Goal: Task Accomplishment & Management: Complete application form

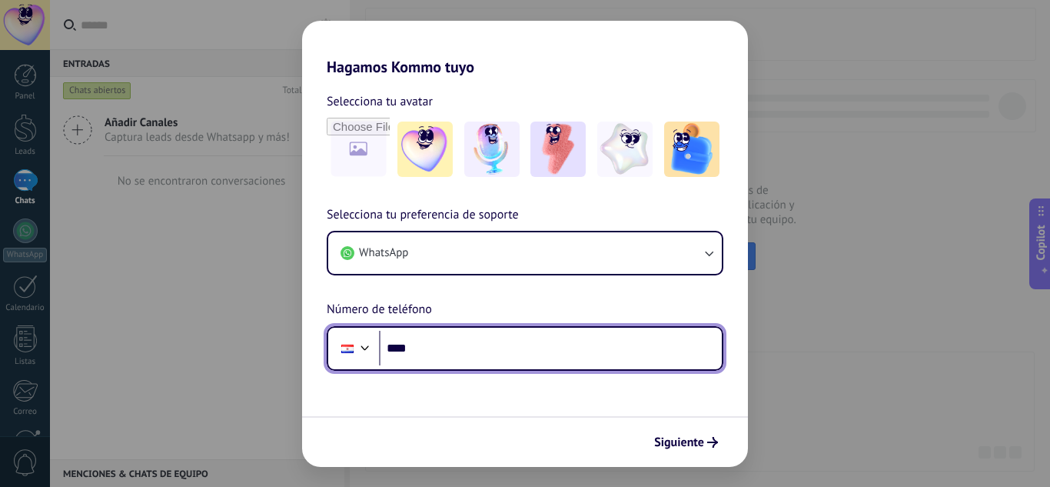
click at [468, 338] on input "****" at bounding box center [550, 348] width 343 height 35
type input "**********"
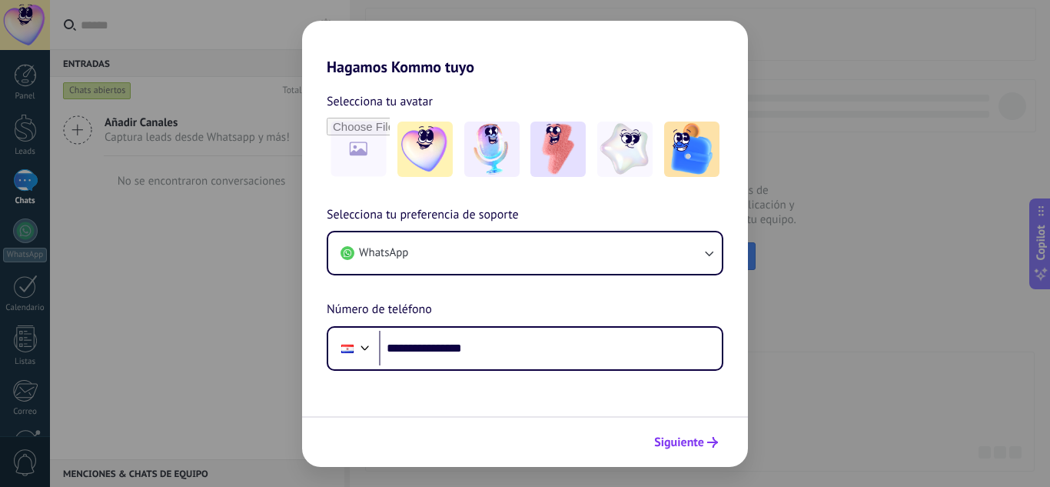
click at [673, 445] on span "Siguiente" at bounding box center [679, 442] width 50 height 11
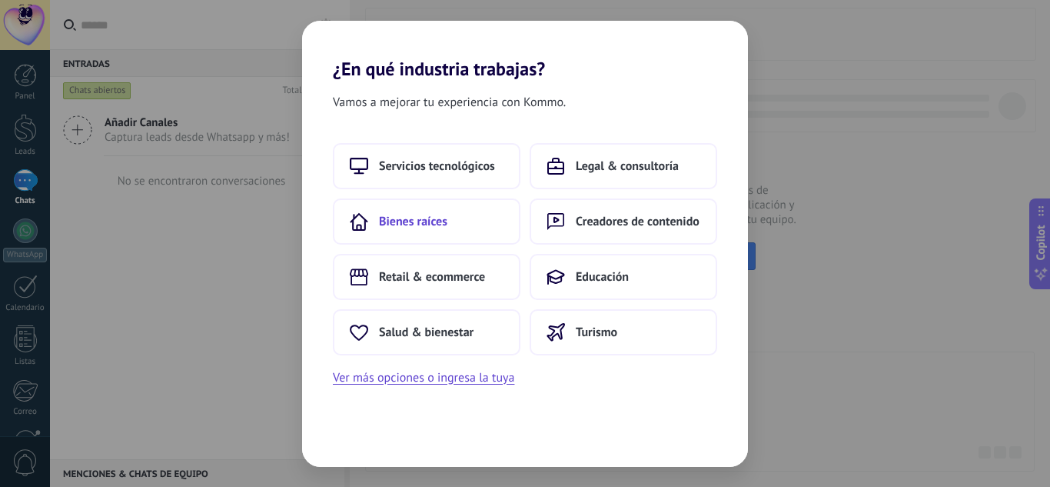
click at [443, 214] on span "Bienes raíces" at bounding box center [413, 221] width 68 height 15
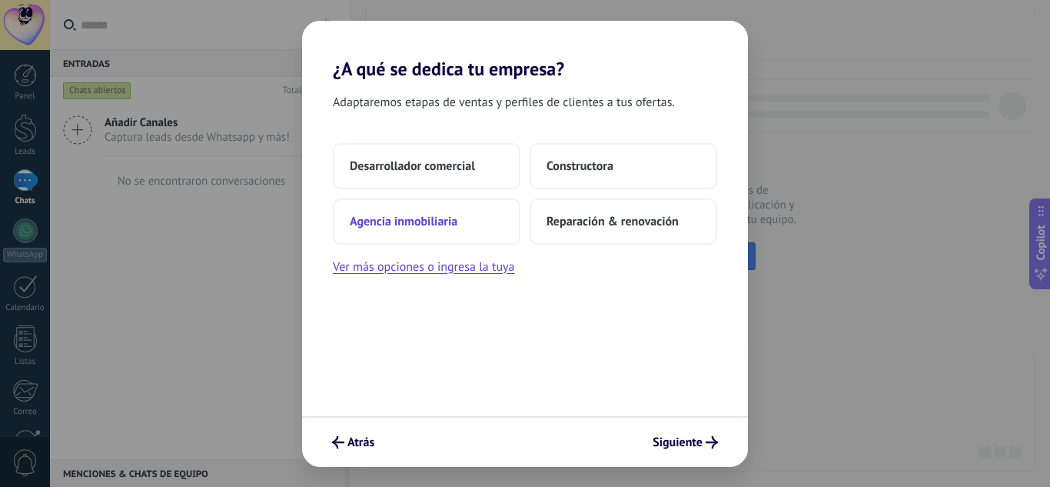
click at [453, 222] on span "Agencia inmobiliaria" at bounding box center [404, 221] width 108 height 15
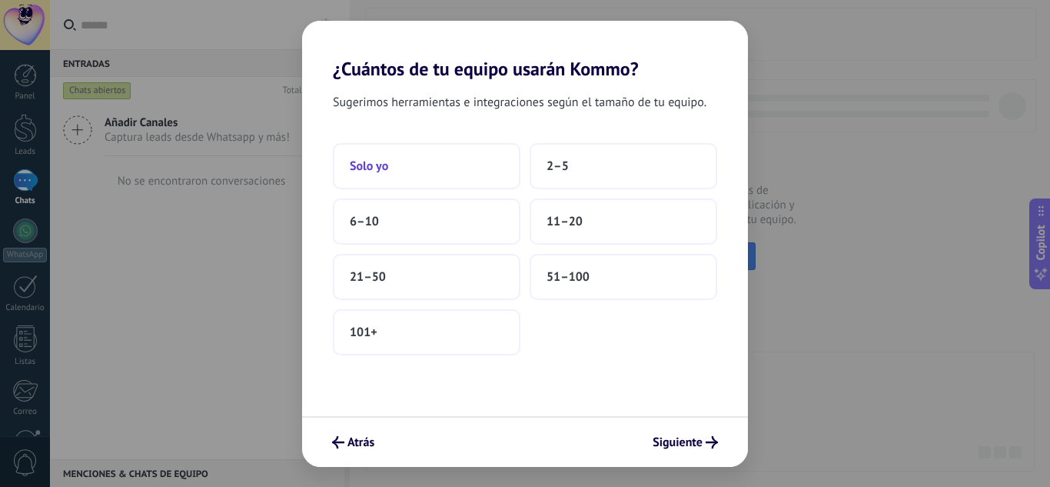
click at [412, 162] on button "Solo yo" at bounding box center [427, 166] width 188 height 46
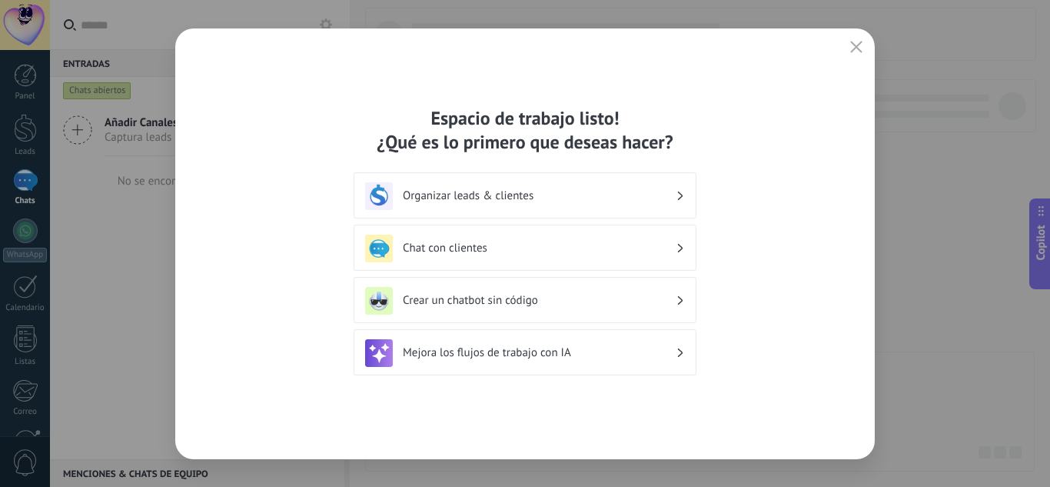
click at [540, 188] on h3 "Organizar leads & clientes" at bounding box center [539, 195] width 273 height 15
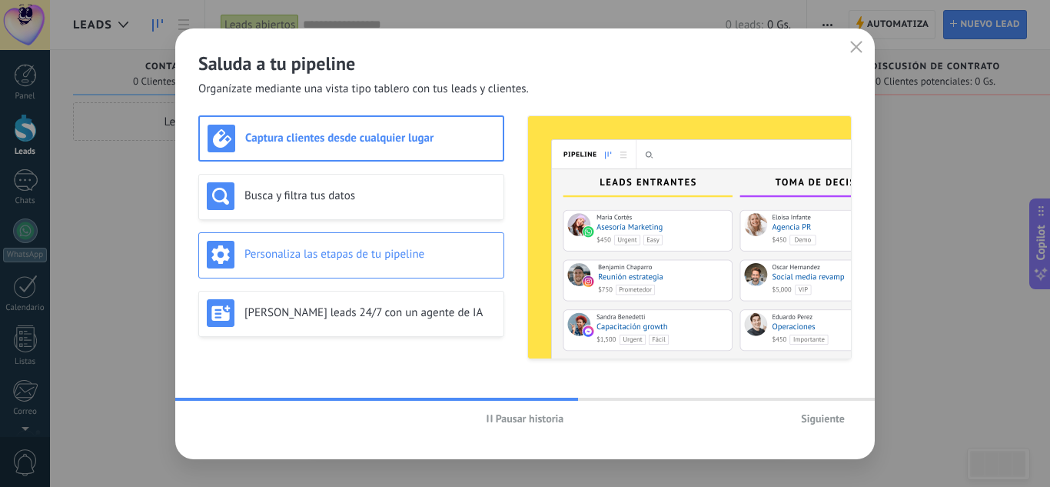
click at [380, 274] on div "Personaliza las etapas de tu pipeline" at bounding box center [351, 255] width 306 height 46
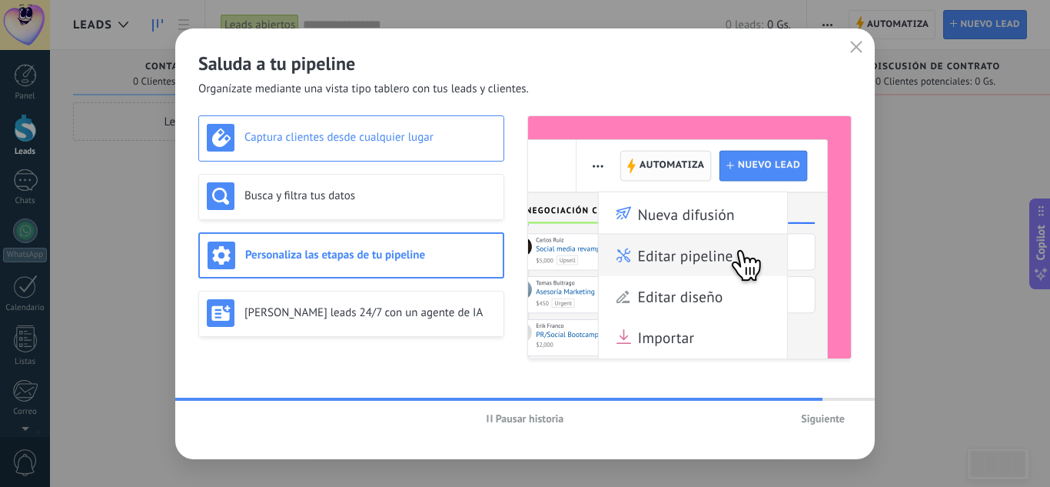
click at [378, 145] on div "Captura clientes desde cualquier lugar" at bounding box center [351, 138] width 289 height 28
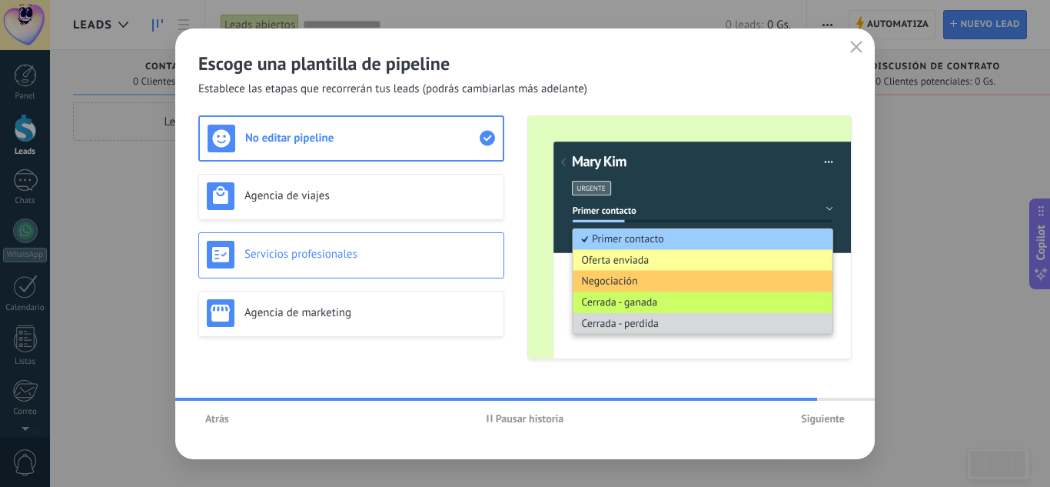
click at [410, 264] on div "Servicios profesionales" at bounding box center [351, 255] width 289 height 28
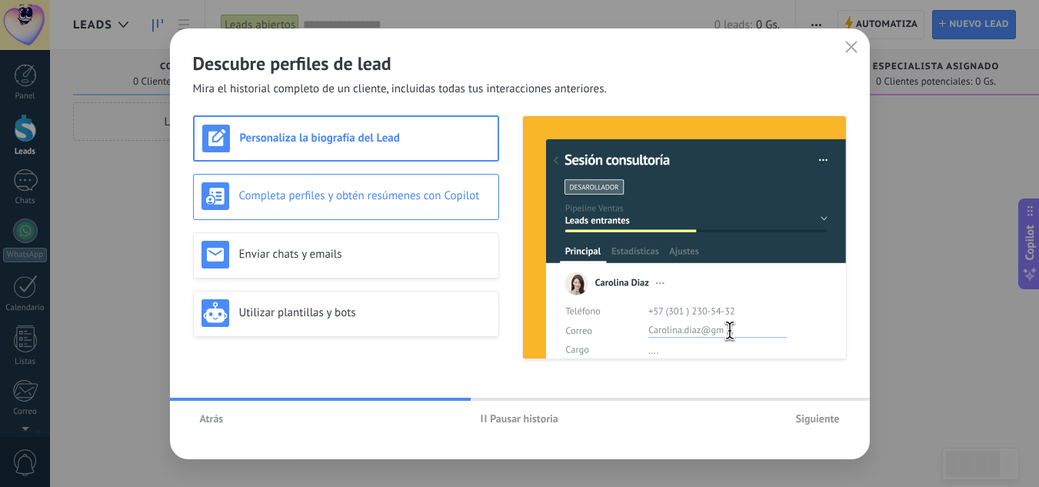
click at [429, 201] on h3 "Completa perfiles y obtén resúmenes con Copilot" at bounding box center [364, 195] width 251 height 15
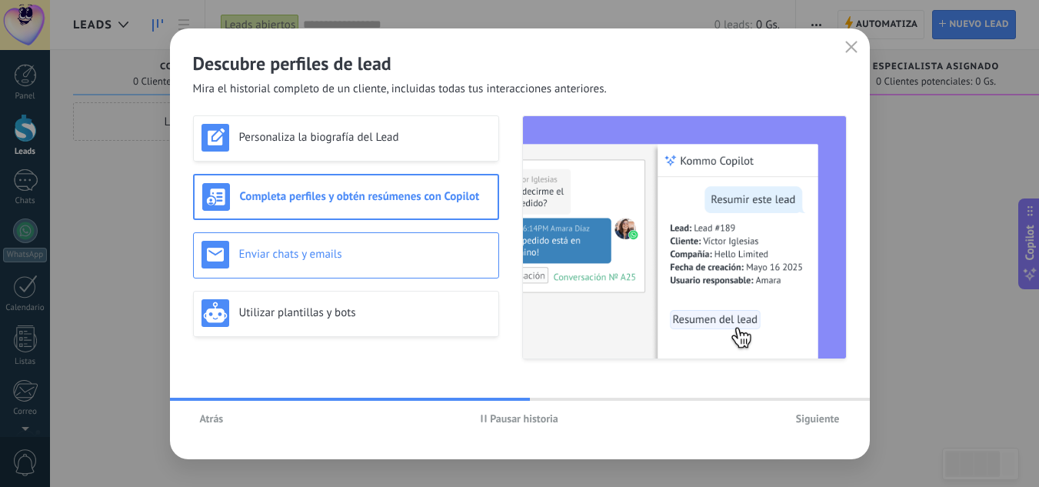
click at [420, 270] on div "Enviar chats y emails" at bounding box center [346, 255] width 306 height 46
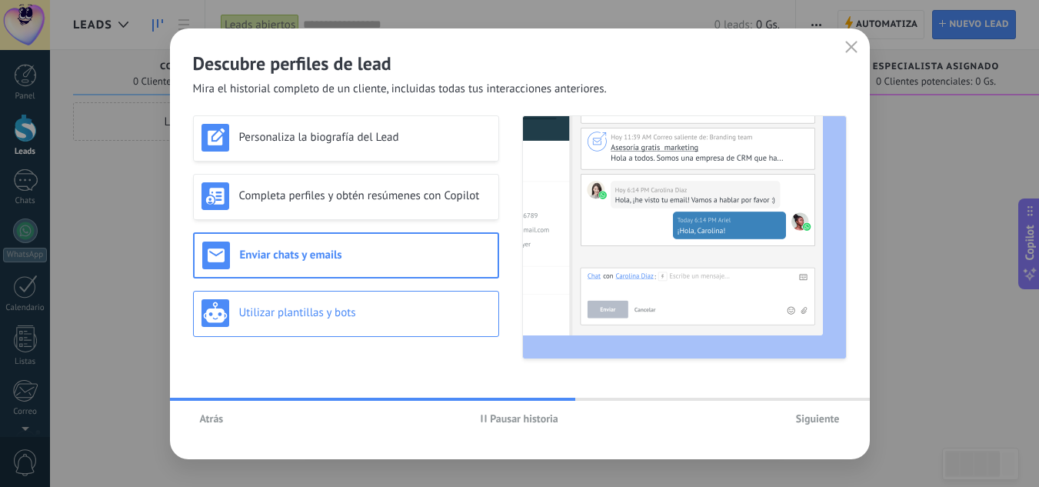
click at [428, 323] on div "Utilizar plantillas y bots" at bounding box center [345, 313] width 289 height 28
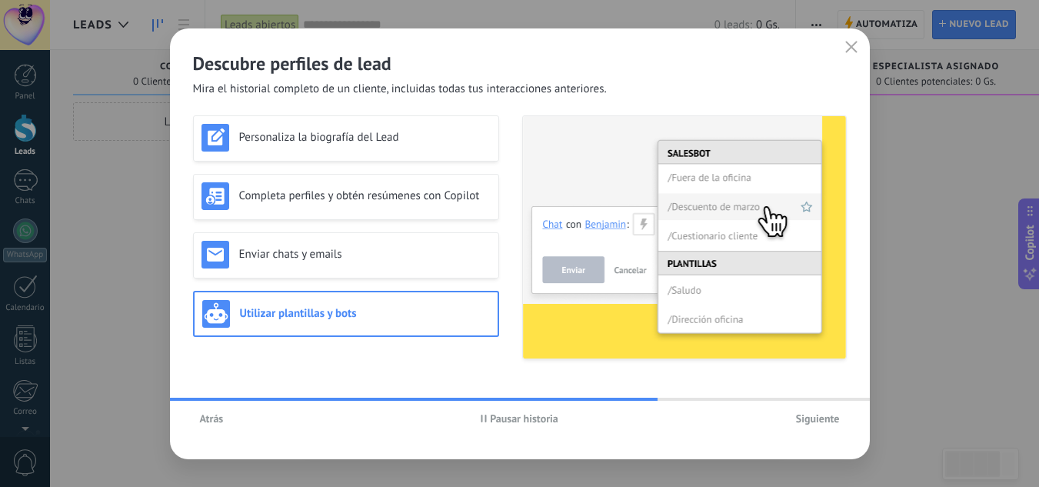
click at [832, 418] on span "Siguiente" at bounding box center [818, 418] width 44 height 11
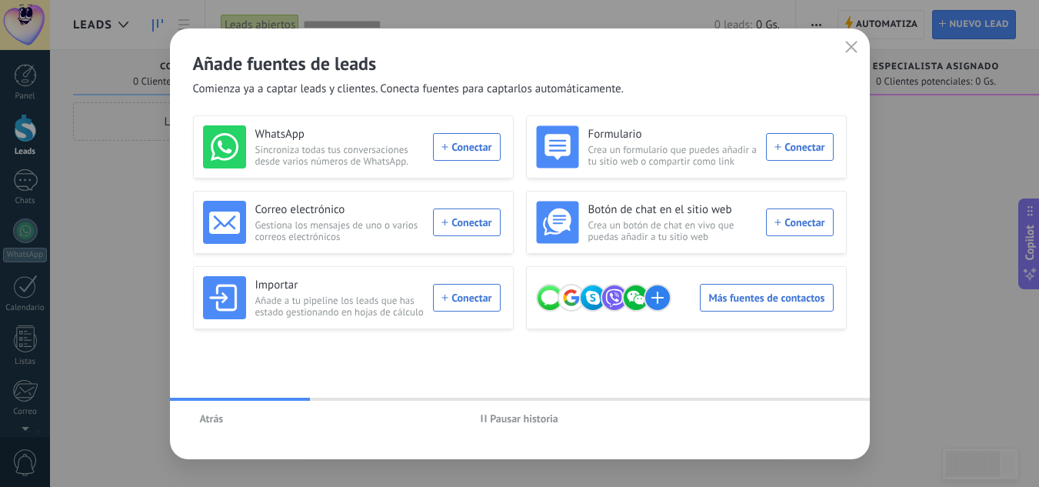
click at [511, 420] on span "Pausar historia" at bounding box center [524, 418] width 68 height 11
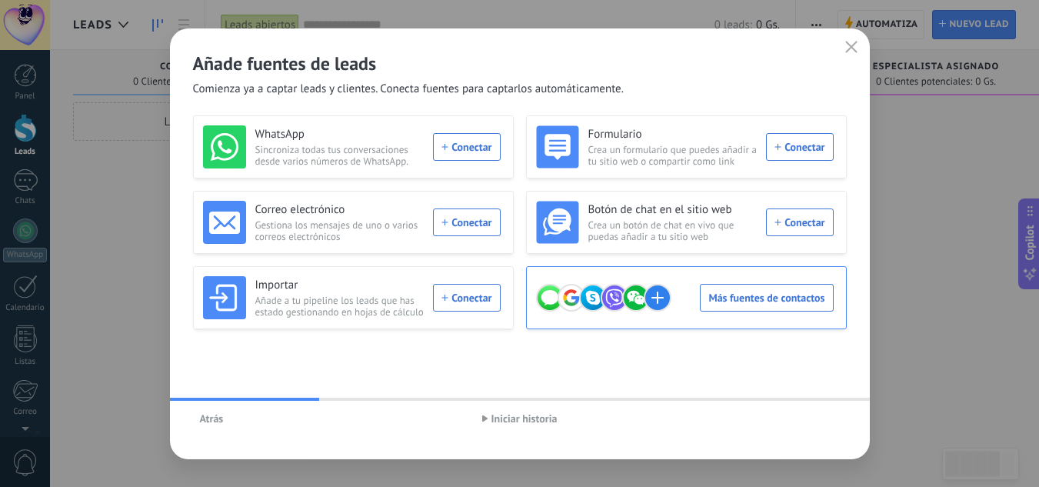
click at [809, 301] on div "Más fuentes de contactos" at bounding box center [685, 297] width 298 height 43
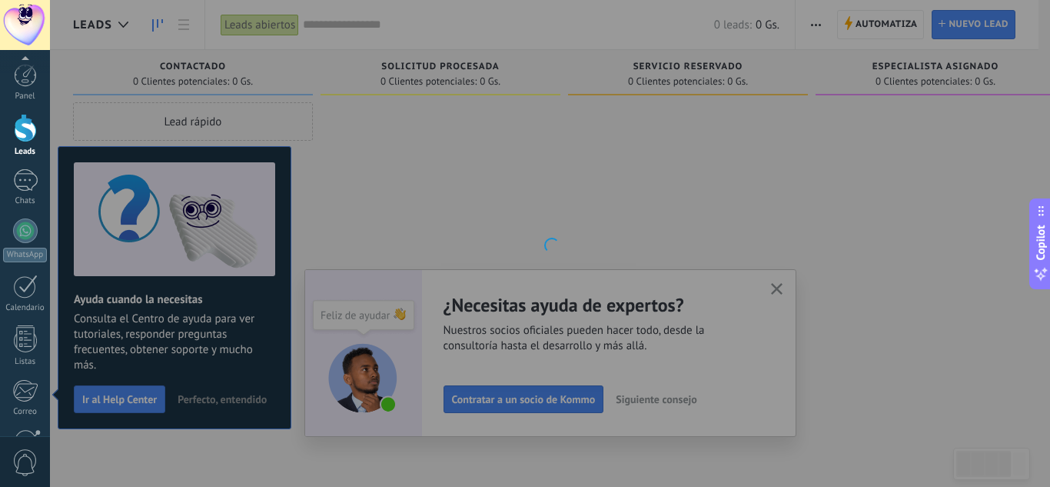
scroll to position [153, 0]
